Goal: Information Seeking & Learning: Learn about a topic

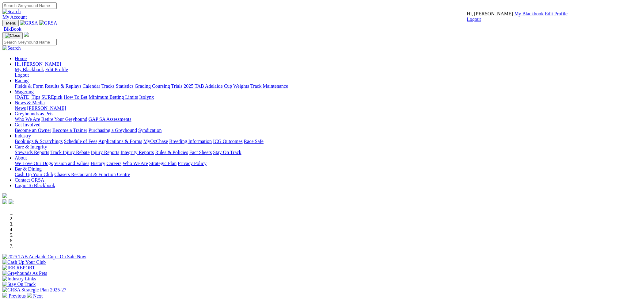
click at [514, 16] on link "My Blackbook" at bounding box center [528, 13] width 29 height 5
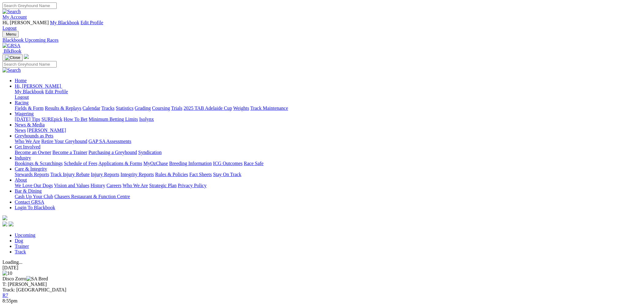
click at [44, 105] on link "Fields & Form" at bounding box center [29, 107] width 29 height 5
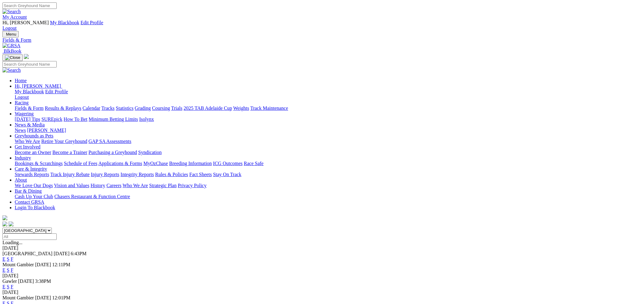
scroll to position [31, 0]
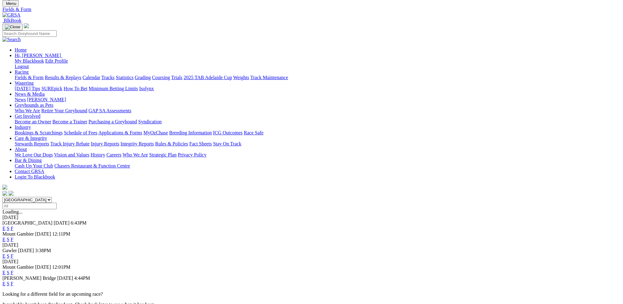
click at [13, 226] on link "F" at bounding box center [12, 228] width 3 height 5
